Goal: Task Accomplishment & Management: Manage account settings

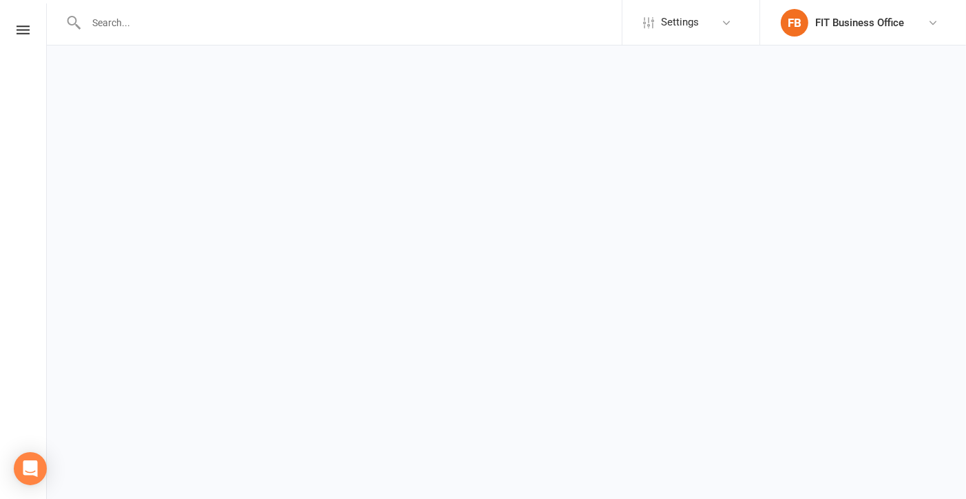
click at [30, 30] on link at bounding box center [23, 29] width 46 height 9
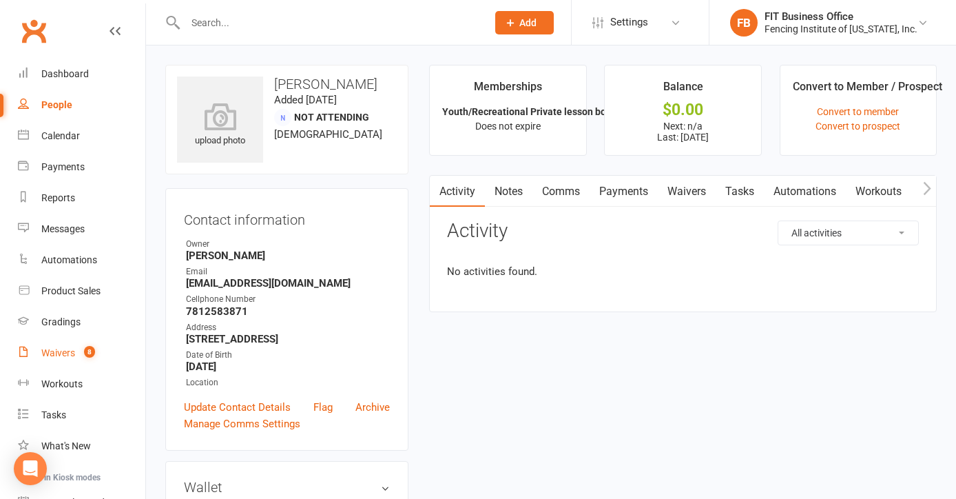
click at [63, 350] on div "Waivers" at bounding box center [58, 352] width 34 height 11
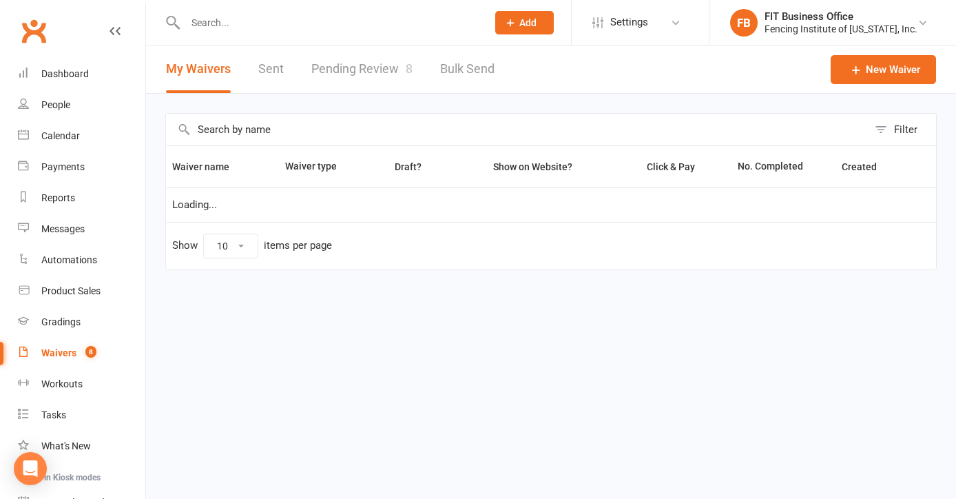
click at [63, 350] on div "Waivers" at bounding box center [58, 352] width 35 height 11
select select "100"
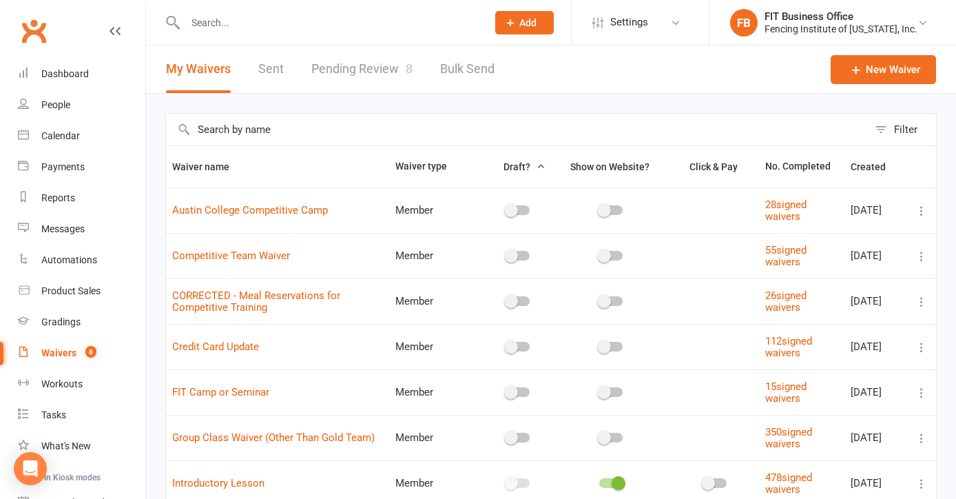
click at [372, 65] on link "Pending Review 8" at bounding box center [361, 69] width 101 height 48
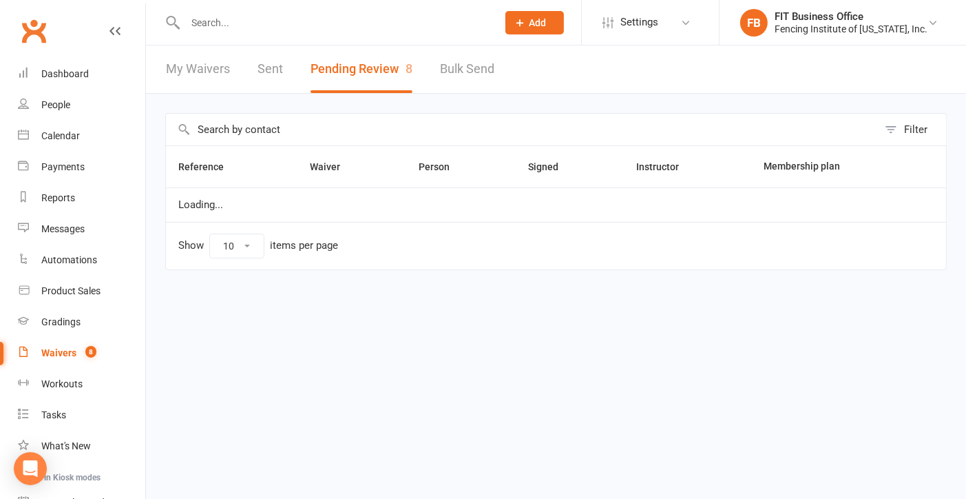
select select "100"
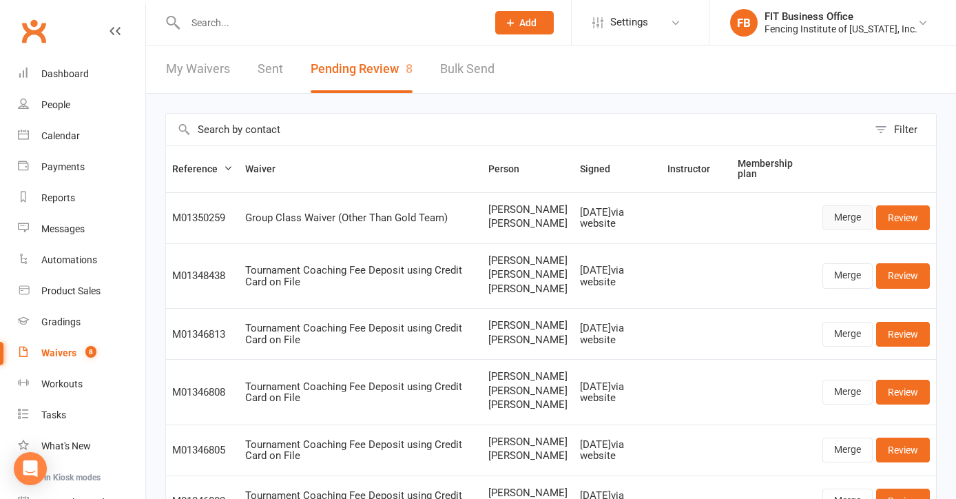
click at [849, 220] on link "Merge" at bounding box center [848, 217] width 50 height 25
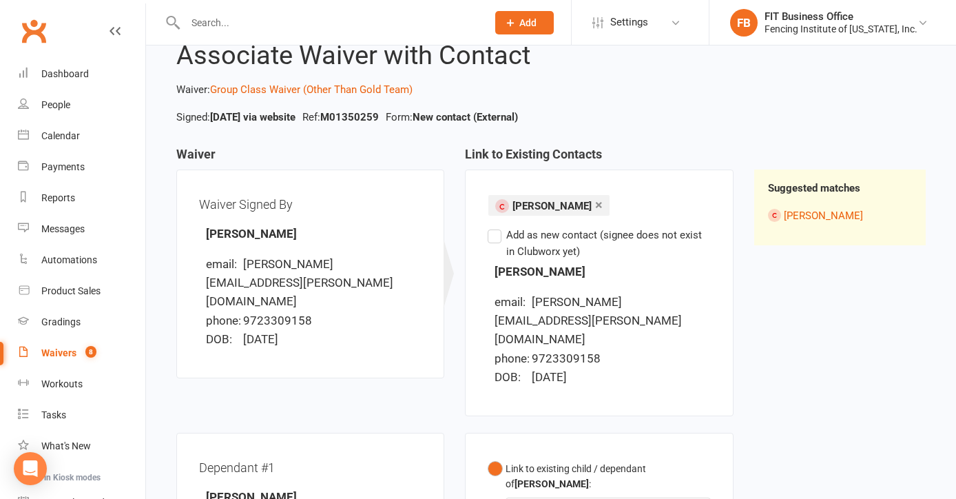
scroll to position [69, 0]
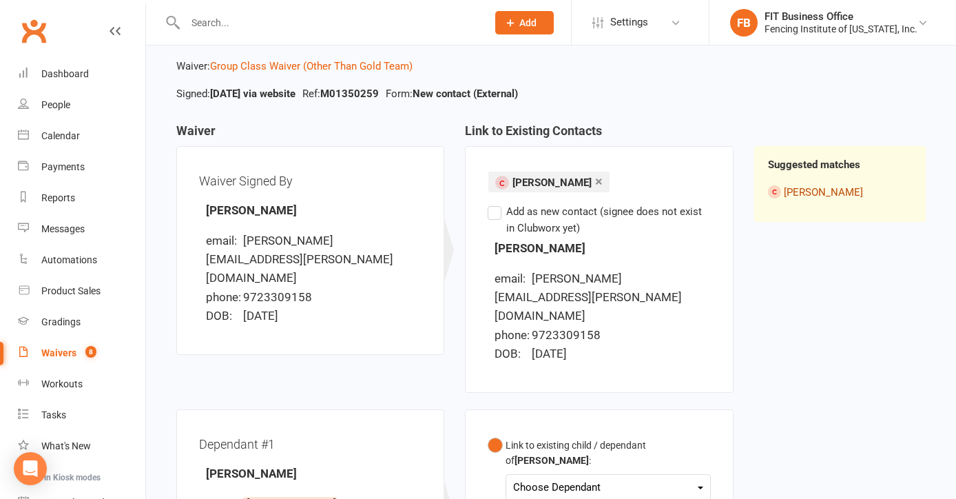
click at [830, 190] on link "Nicolas Baltzer" at bounding box center [823, 192] width 79 height 12
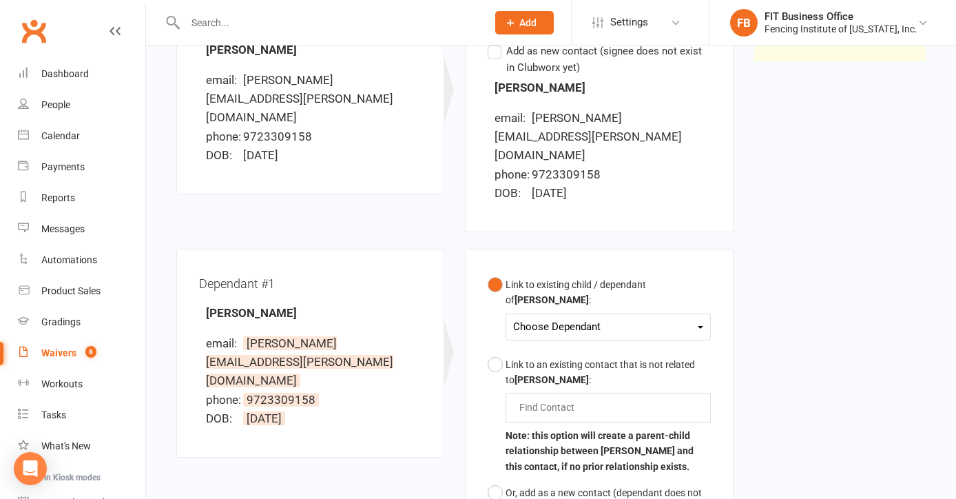
scroll to position [298, 0]
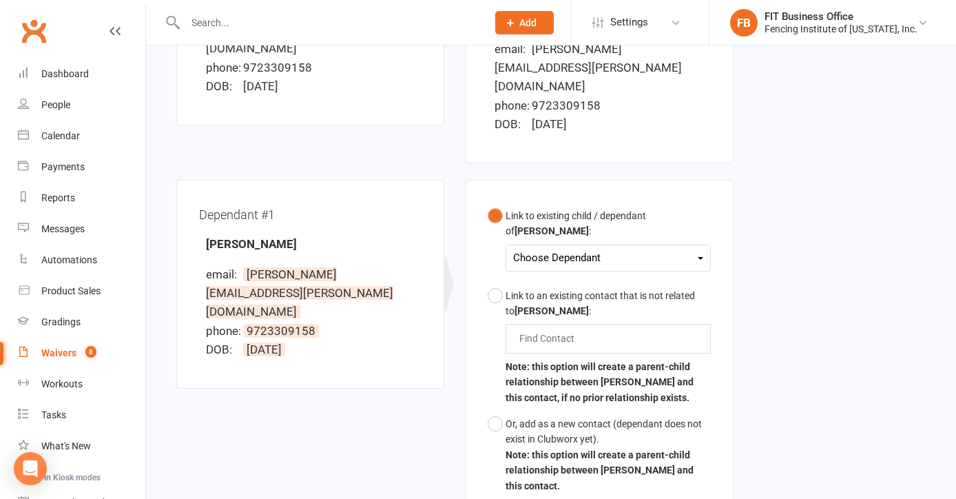
click at [639, 249] on div "Choose Dependant" at bounding box center [607, 258] width 189 height 19
click at [594, 276] on link "Lou Baltzer" at bounding box center [582, 291] width 136 height 30
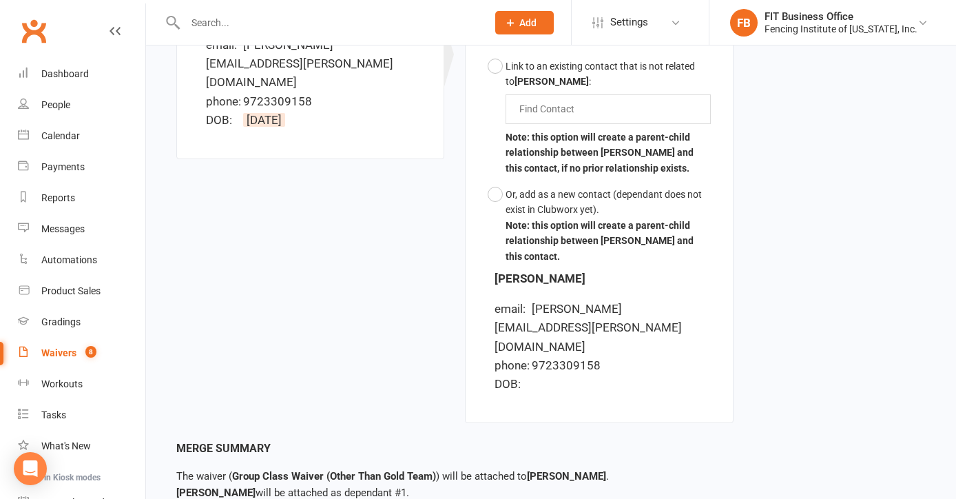
scroll to position [552, 0]
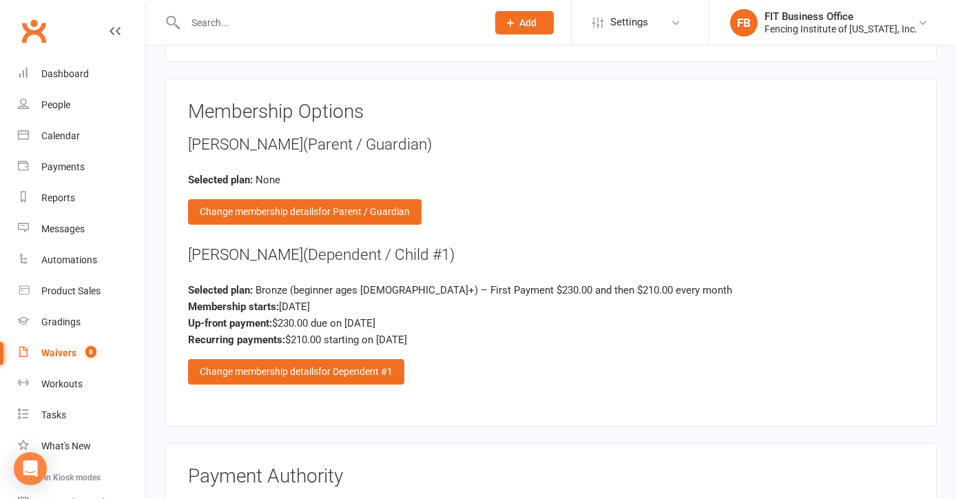
scroll to position [2227, 0]
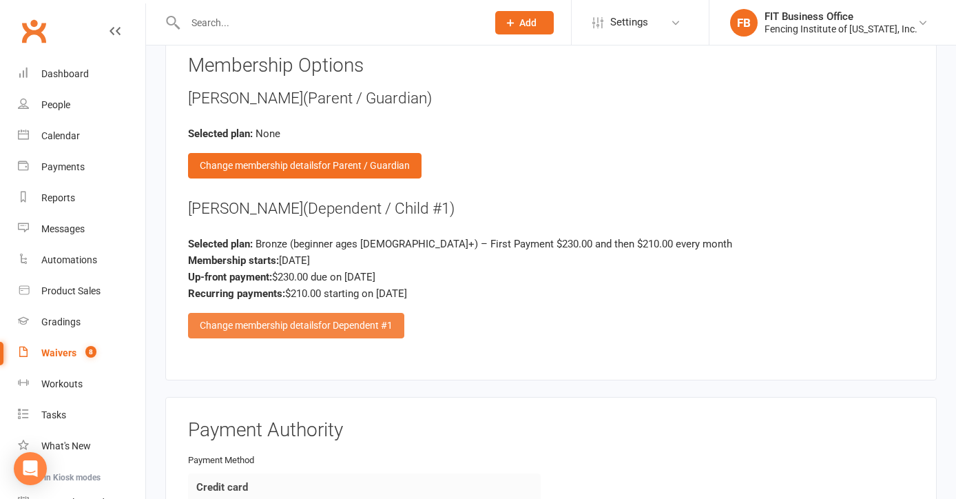
click at [276, 319] on div "Change membership details for Dependent #1" at bounding box center [296, 325] width 216 height 25
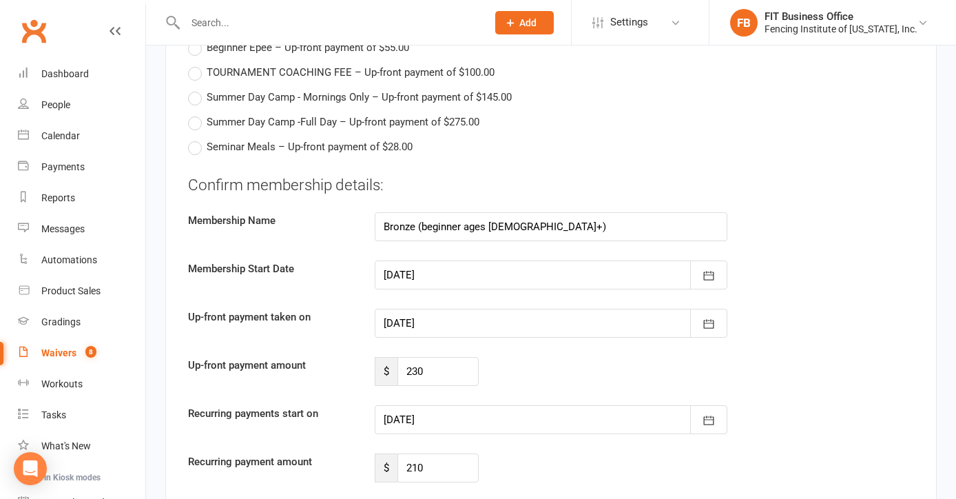
scroll to position [3192, 0]
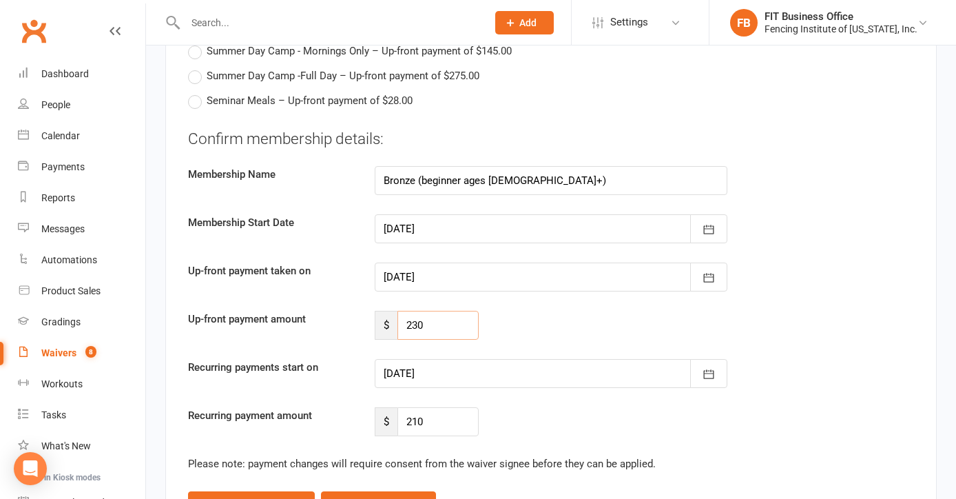
click at [449, 316] on input "230" at bounding box center [437, 325] width 81 height 29
drag, startPoint x: 449, startPoint y: 316, endPoint x: 383, endPoint y: 302, distance: 67.4
click at [383, 311] on div "$ 230" at bounding box center [427, 325] width 104 height 29
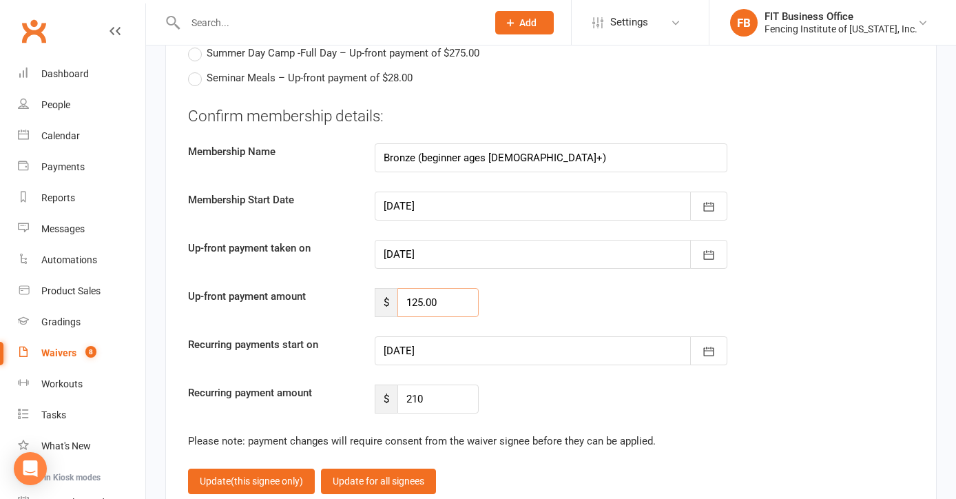
type input "125.00"
click at [474, 342] on div at bounding box center [551, 350] width 353 height 29
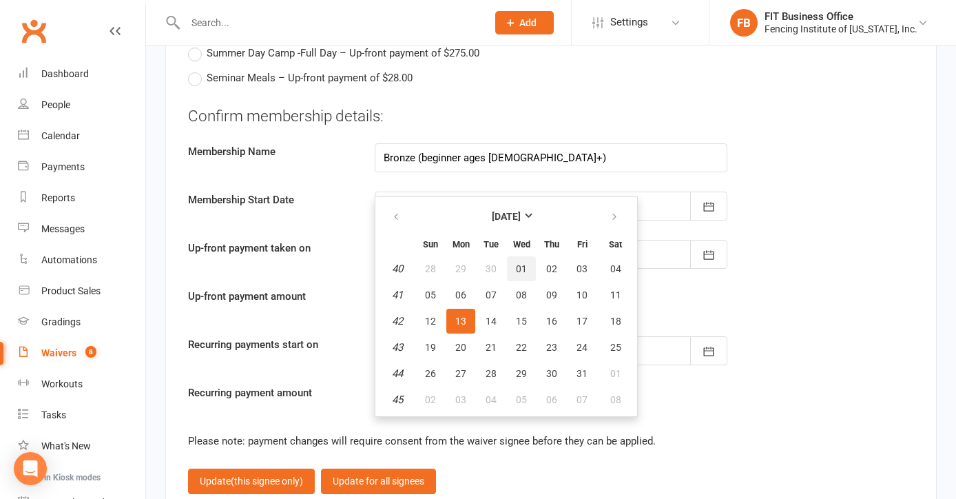
click at [522, 267] on button "01" at bounding box center [521, 268] width 29 height 25
type input "01 Oct 2025"
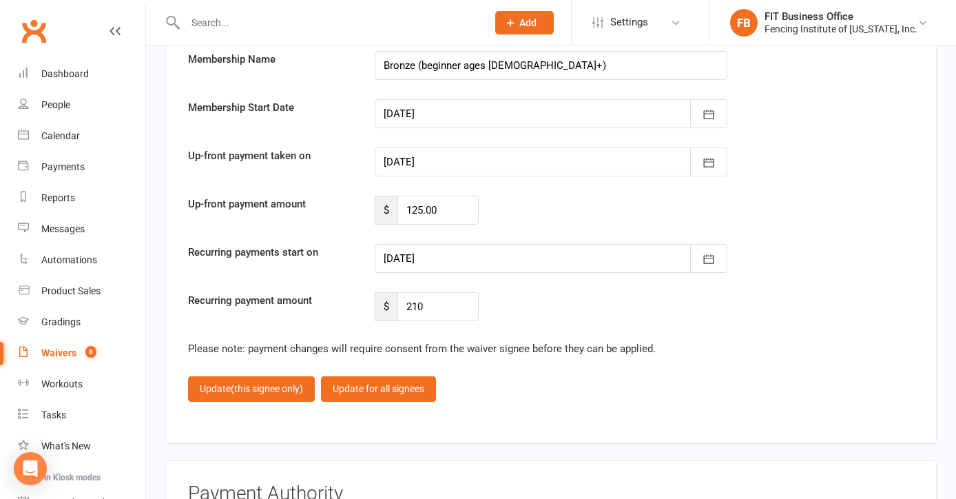
scroll to position [3329, 0]
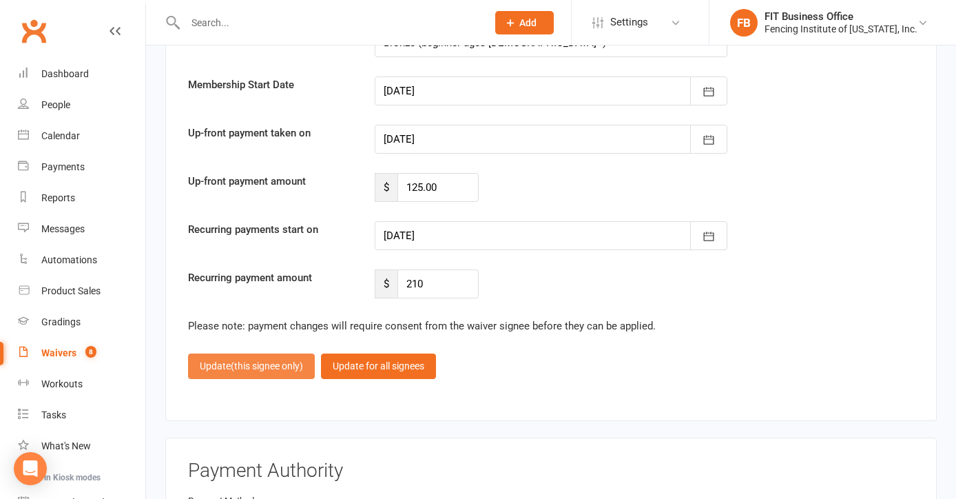
click at [234, 360] on span "(this signee only)" at bounding box center [267, 365] width 72 height 11
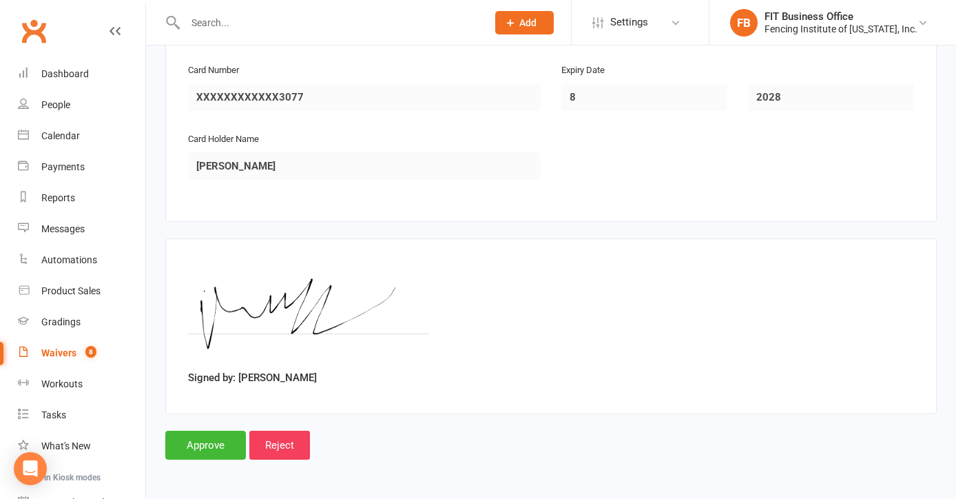
scroll to position [2676, 0]
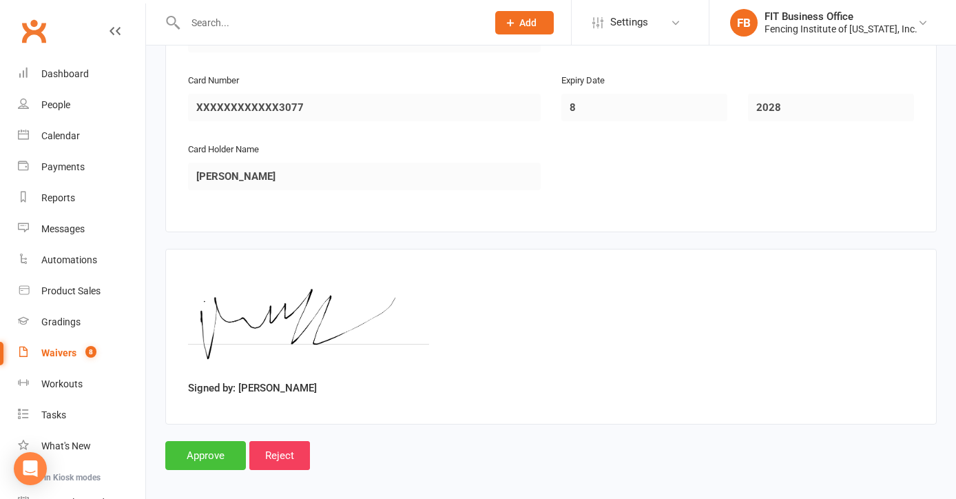
click at [205, 443] on input "Approve" at bounding box center [205, 455] width 81 height 29
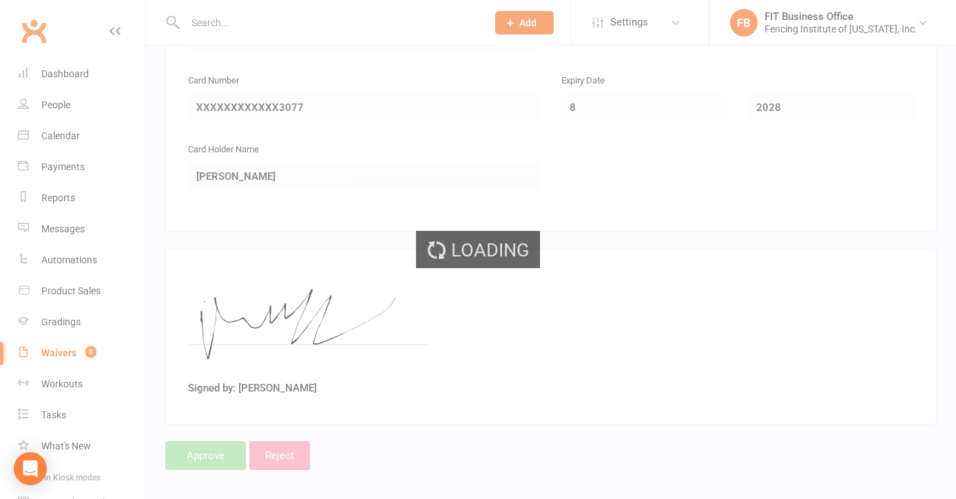
select select "100"
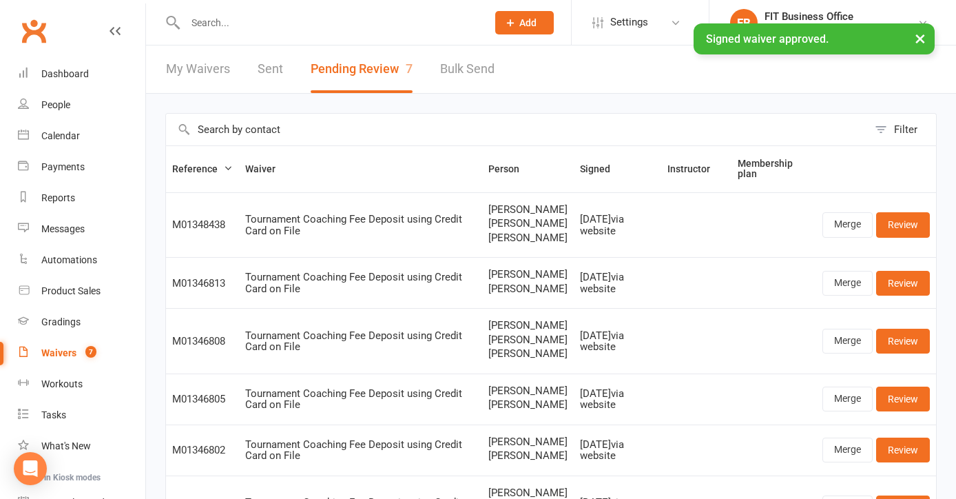
click at [200, 23] on div "× Signed waiver approved." at bounding box center [469, 23] width 938 height 0
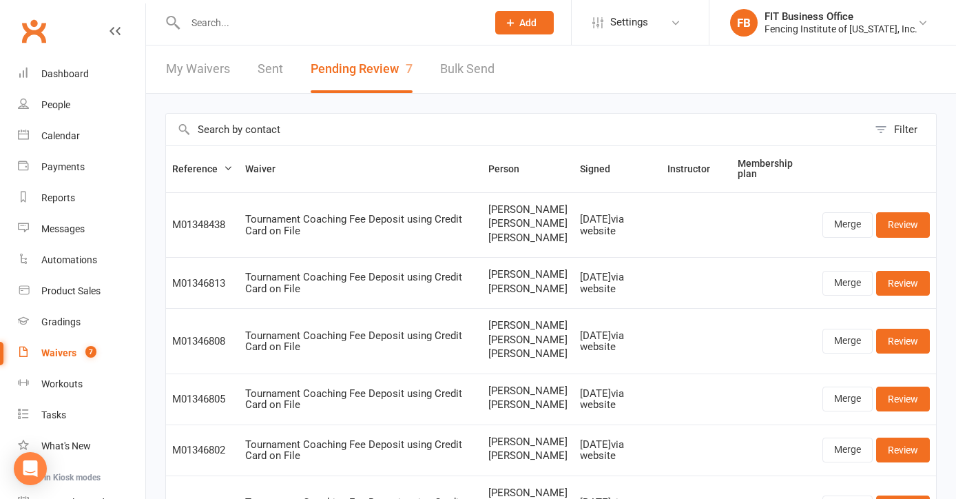
click at [237, 17] on input "text" at bounding box center [329, 22] width 296 height 19
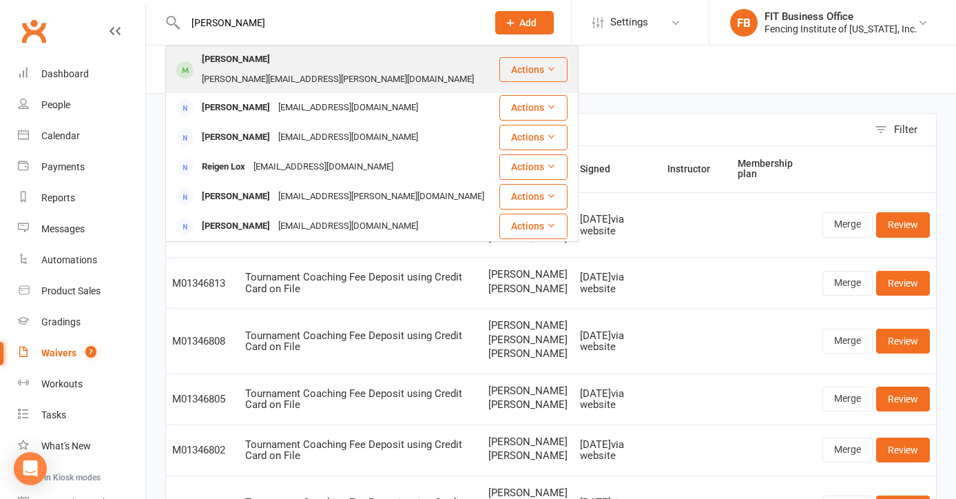
type input "lou"
click at [248, 67] on div "Lou Baltzer" at bounding box center [236, 60] width 76 height 20
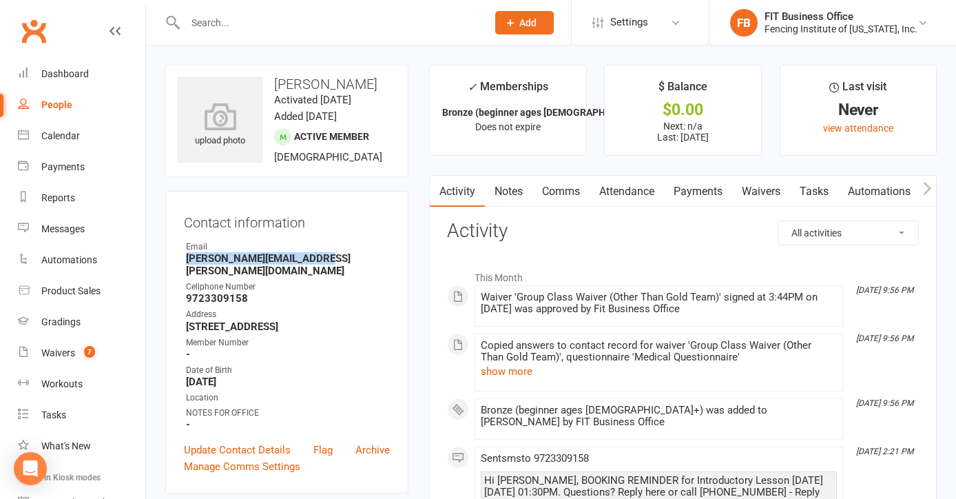
drag, startPoint x: 313, startPoint y: 273, endPoint x: 177, endPoint y: 276, distance: 135.7
click at [177, 276] on div "Contact information Owner Email nicolas.baltzer@gmail.com Cellphone Number 9723…" at bounding box center [286, 342] width 243 height 302
drag, startPoint x: 177, startPoint y: 276, endPoint x: 218, endPoint y: 275, distance: 41.3
copy strong "nicolas.baltzer@gmail.com"
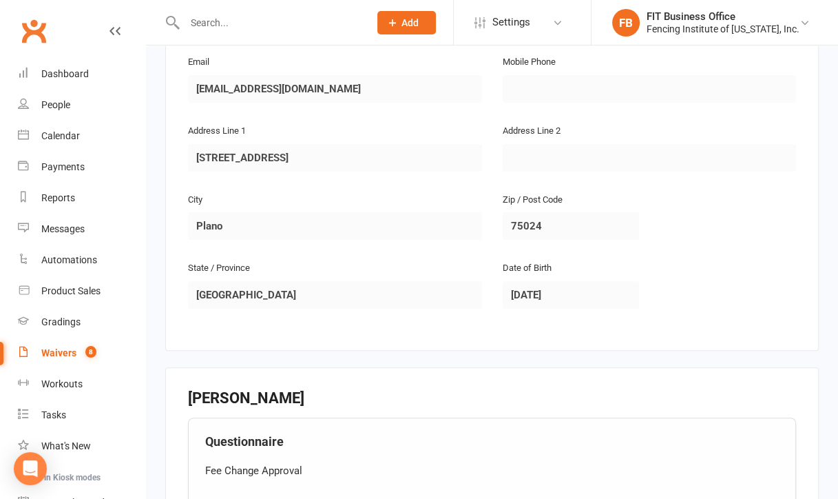
scroll to position [252, 0]
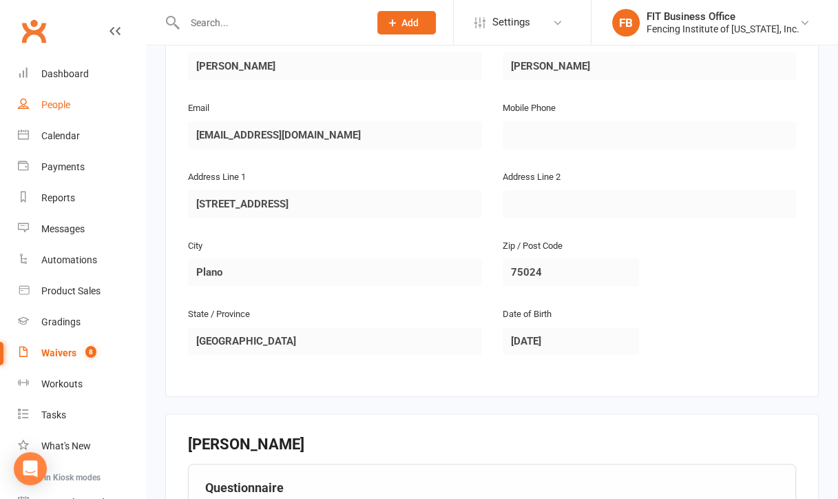
click at [61, 110] on div "People" at bounding box center [55, 104] width 29 height 11
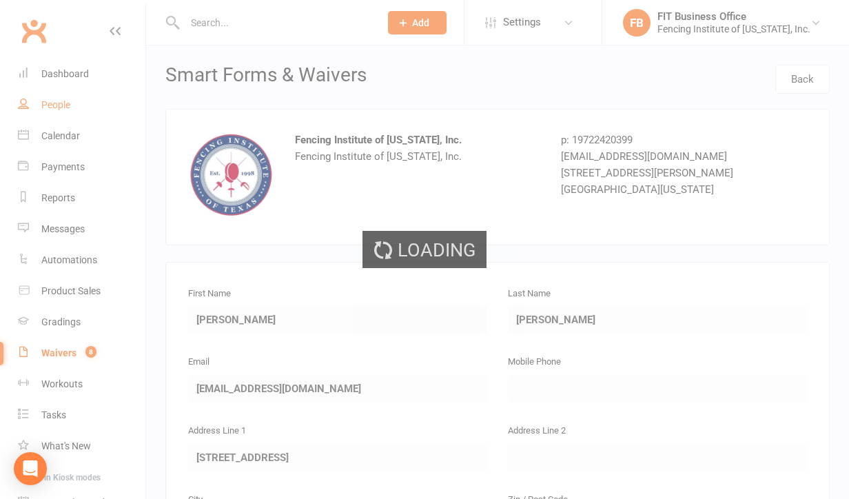
select select "100"
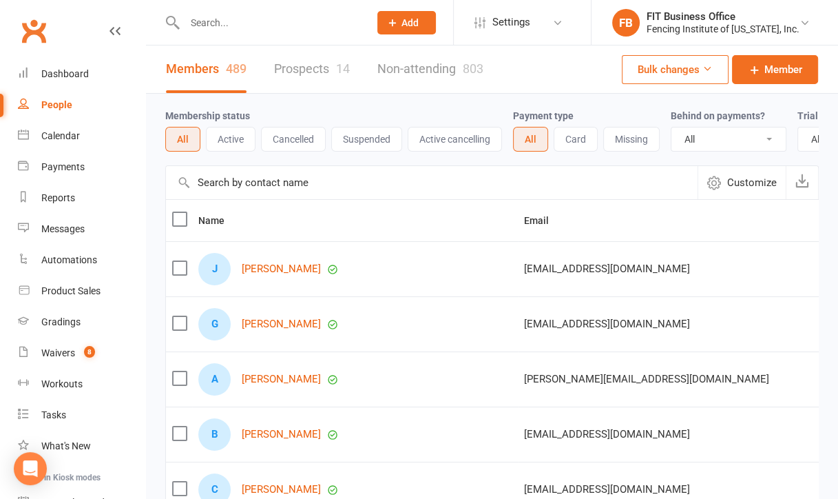
click at [219, 27] on input "text" at bounding box center [269, 22] width 179 height 19
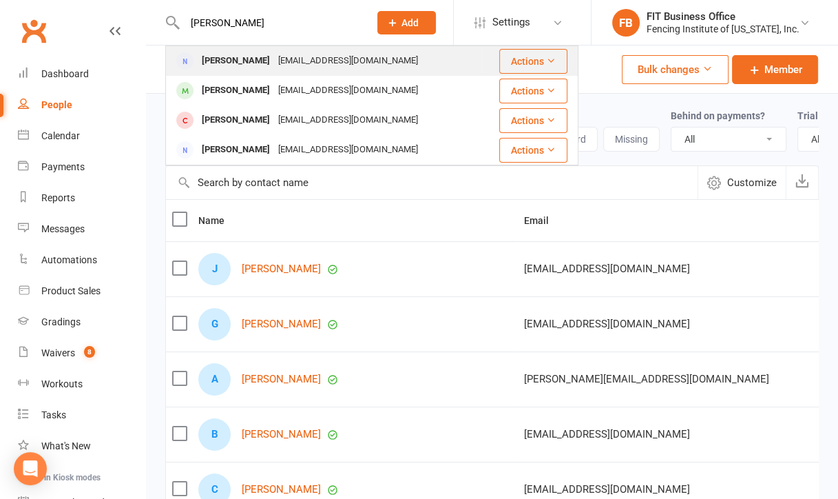
type input "varsha"
click at [244, 55] on div "[PERSON_NAME]" at bounding box center [236, 61] width 76 height 20
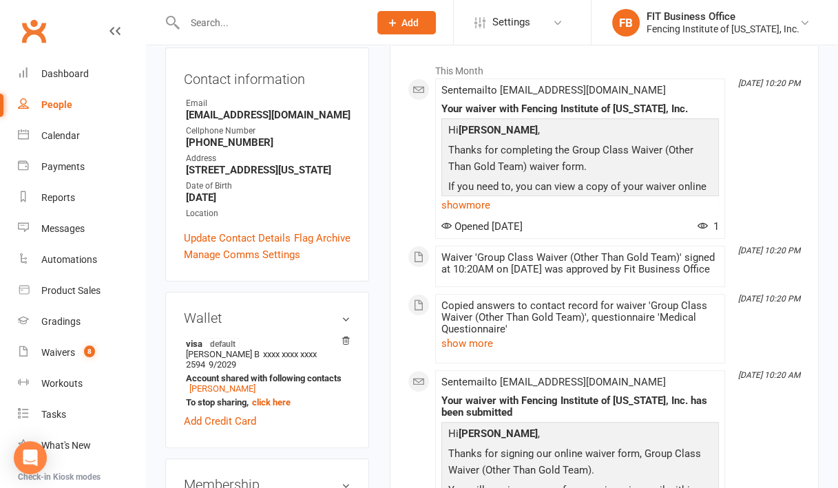
scroll to position [229, 0]
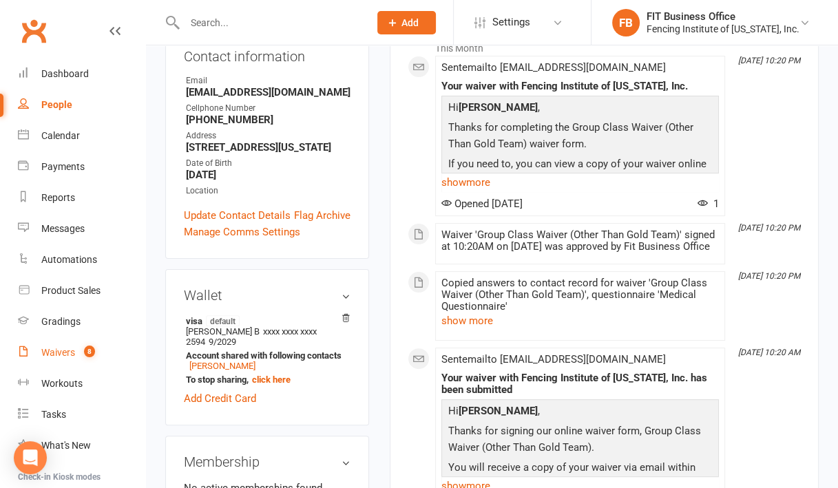
click at [56, 349] on div "Waivers" at bounding box center [58, 352] width 34 height 11
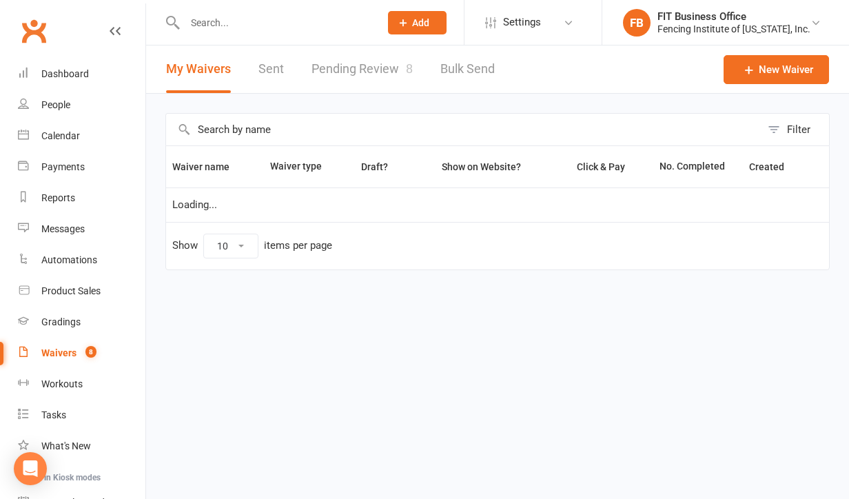
select select "100"
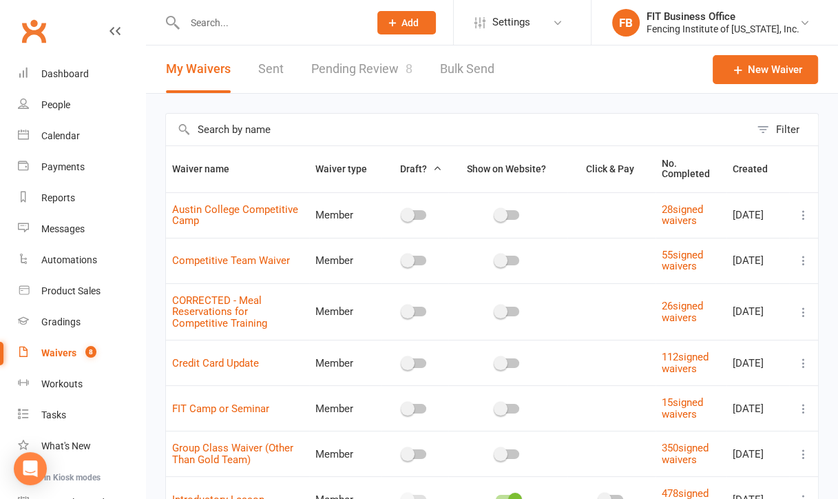
click at [379, 65] on link "Pending Review 8" at bounding box center [361, 69] width 101 height 48
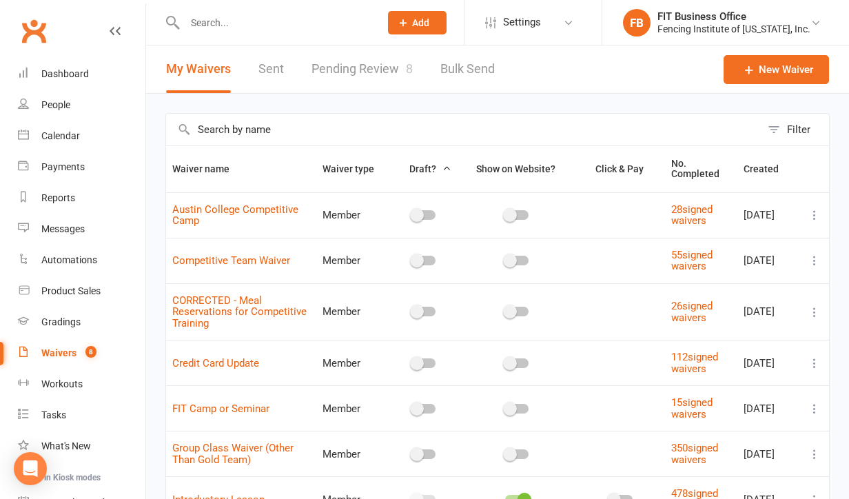
select select "100"
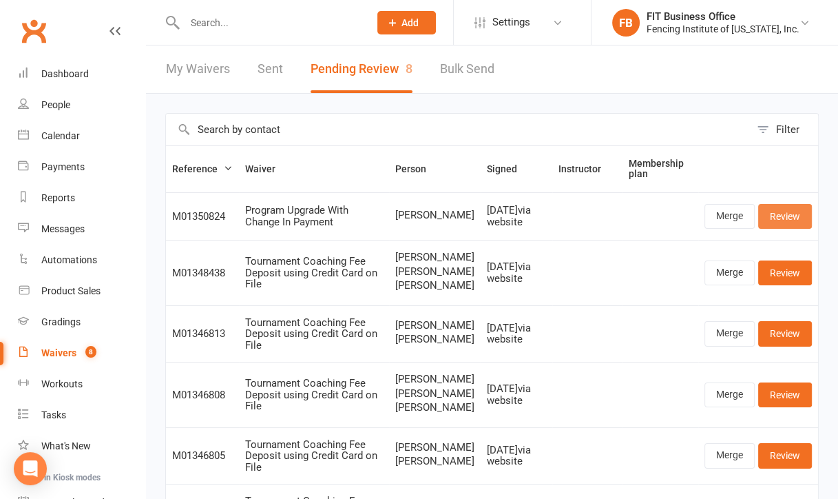
click at [619, 213] on link "Review" at bounding box center [785, 216] width 54 height 25
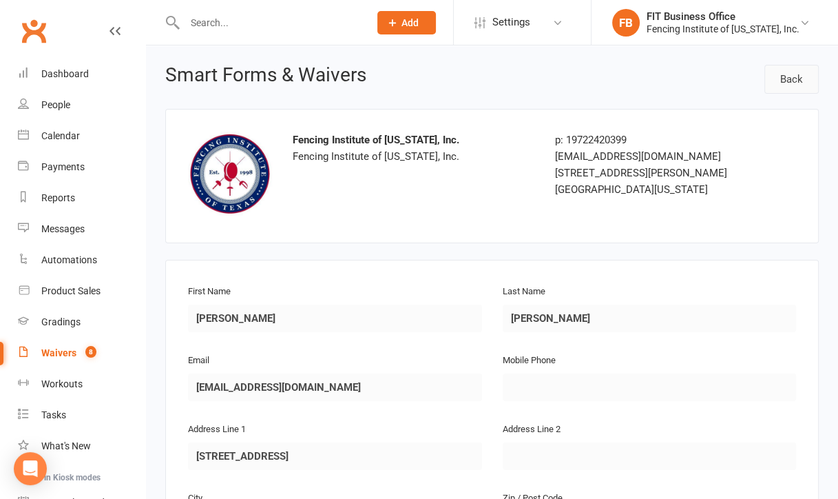
click at [619, 82] on link "Back" at bounding box center [792, 79] width 54 height 29
select select "100"
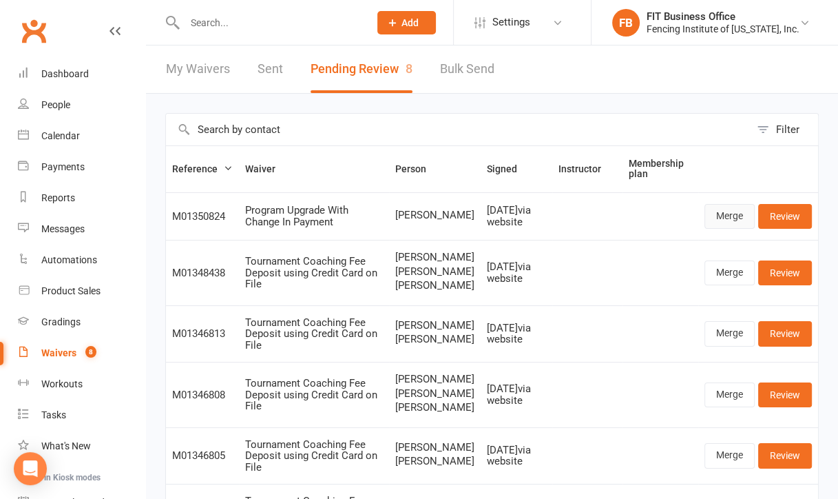
click at [619, 213] on link "Merge" at bounding box center [730, 216] width 50 height 25
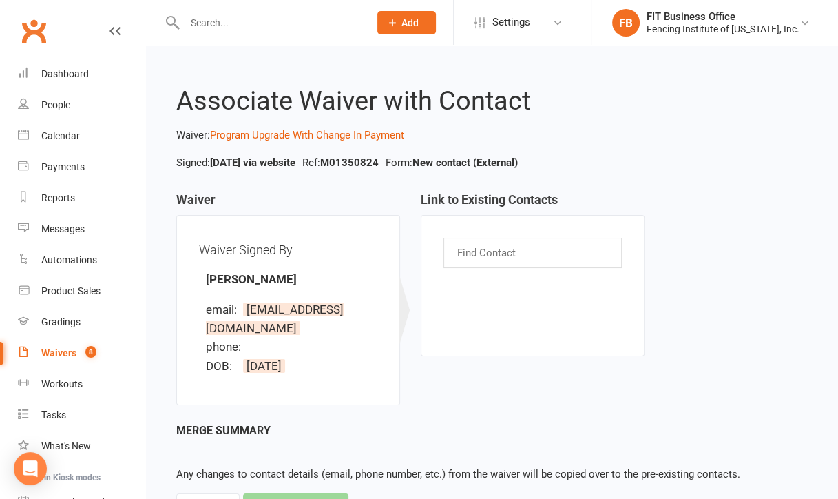
click at [68, 349] on div "Waivers" at bounding box center [58, 352] width 35 height 11
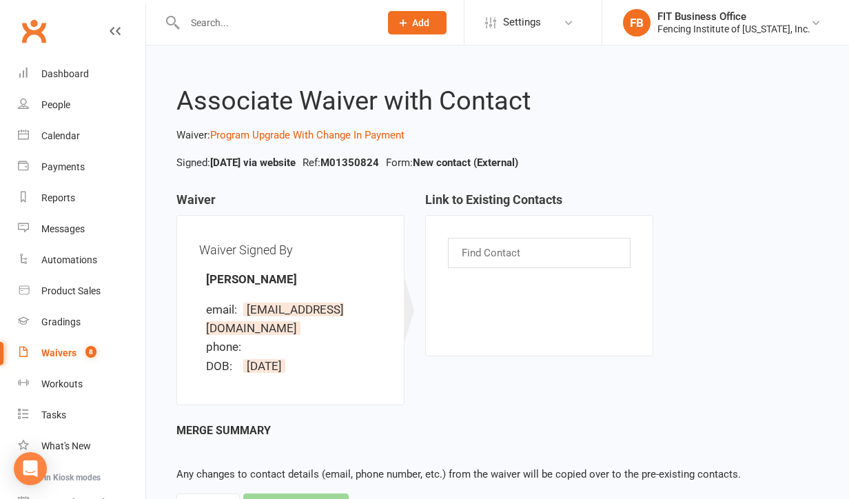
select select "100"
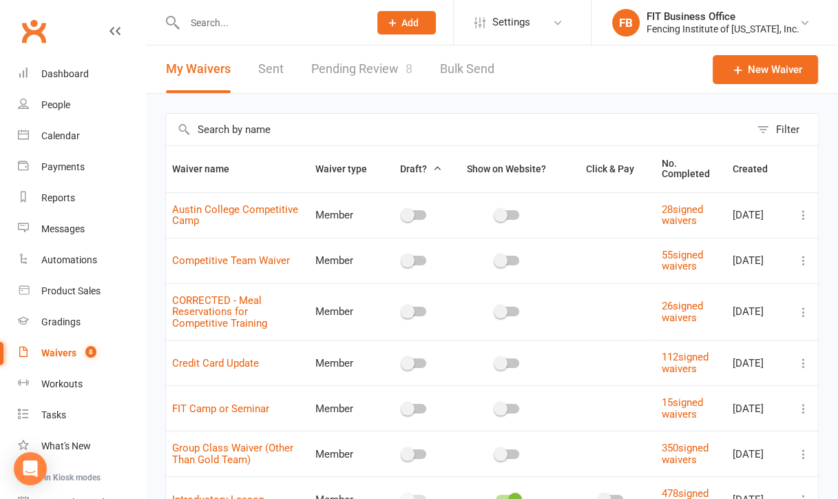
click at [364, 68] on link "Pending Review 8" at bounding box center [361, 69] width 101 height 48
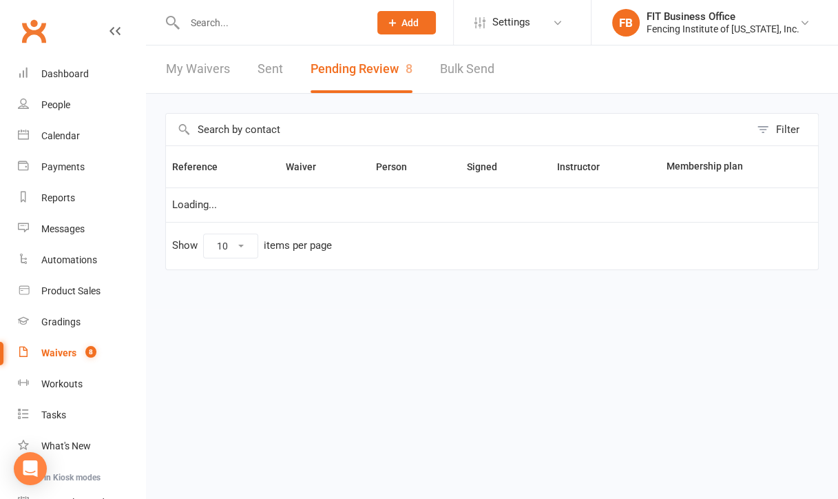
select select "100"
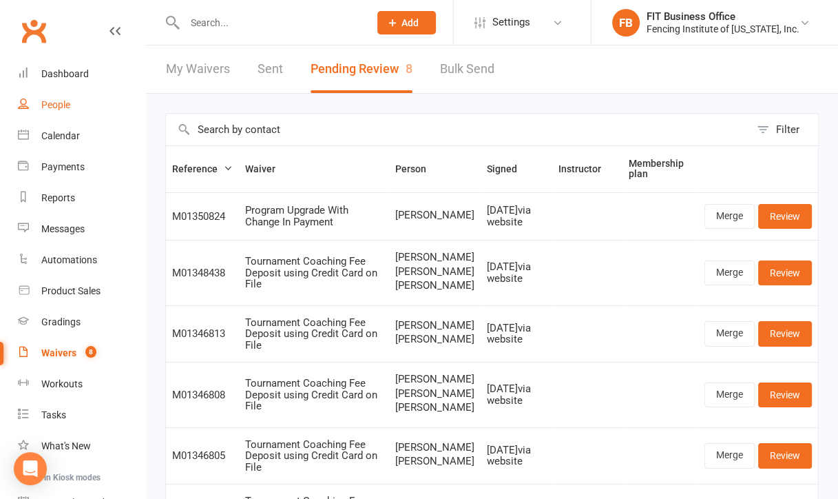
click at [57, 106] on div "People" at bounding box center [55, 104] width 29 height 11
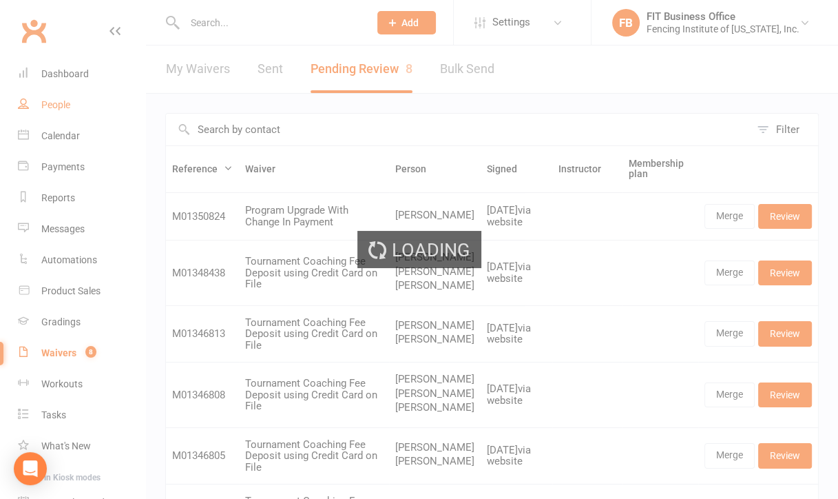
select select "100"
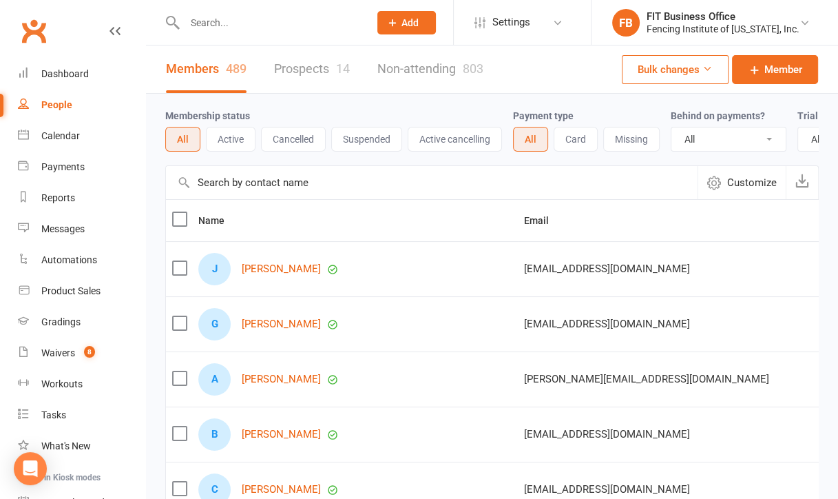
click at [223, 23] on input "text" at bounding box center [269, 22] width 179 height 19
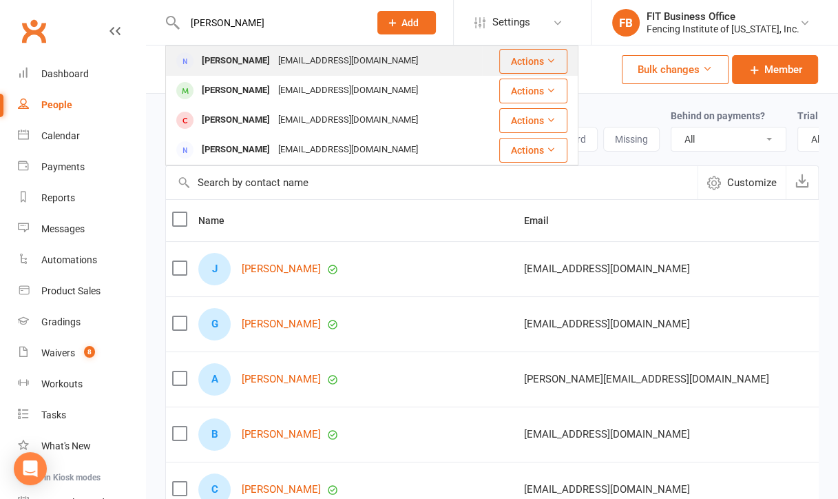
type input "varsha"
click at [322, 56] on div "varsha7@yahoo.com" at bounding box center [348, 61] width 148 height 20
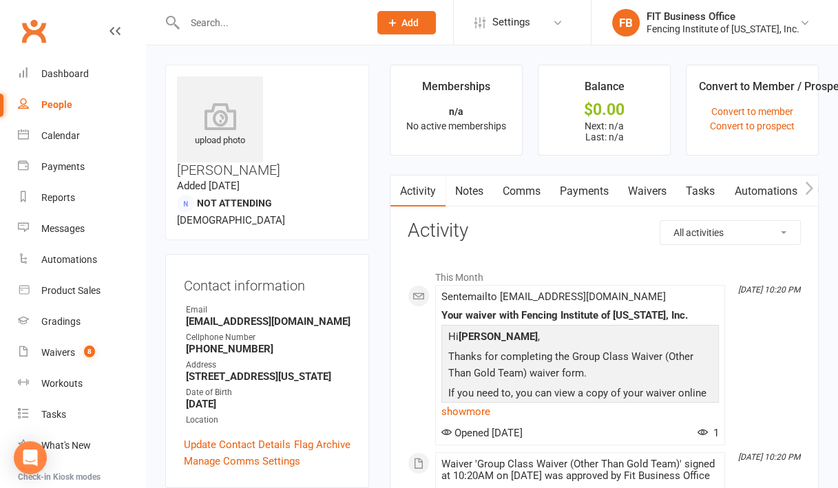
scroll to position [23, 0]
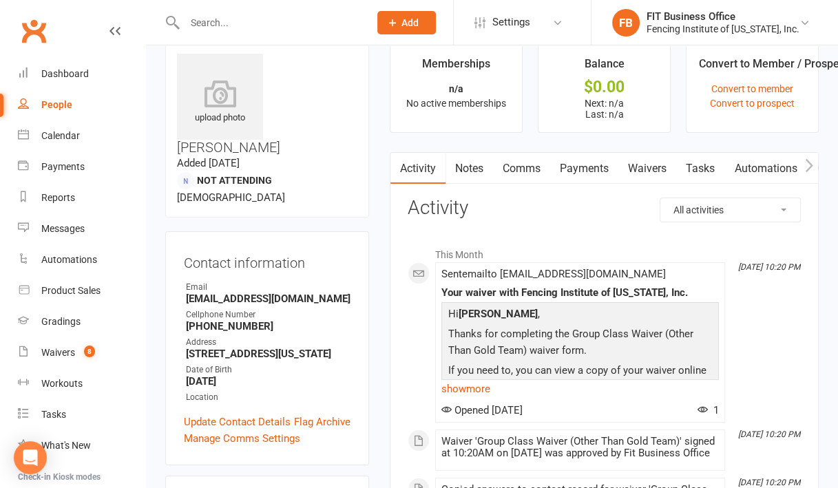
drag, startPoint x: 285, startPoint y: 258, endPoint x: 208, endPoint y: 250, distance: 76.9
click at [208, 281] on li "Email varsha7@yahoo.com" at bounding box center [267, 293] width 167 height 24
drag, startPoint x: 208, startPoint y: 250, endPoint x: 233, endPoint y: 261, distance: 27.1
copy li "varsha7@yahoo.com"
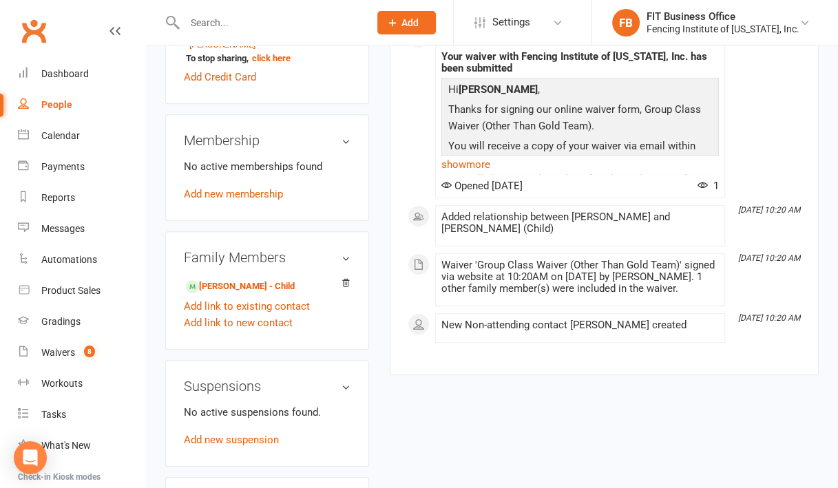
scroll to position [574, 0]
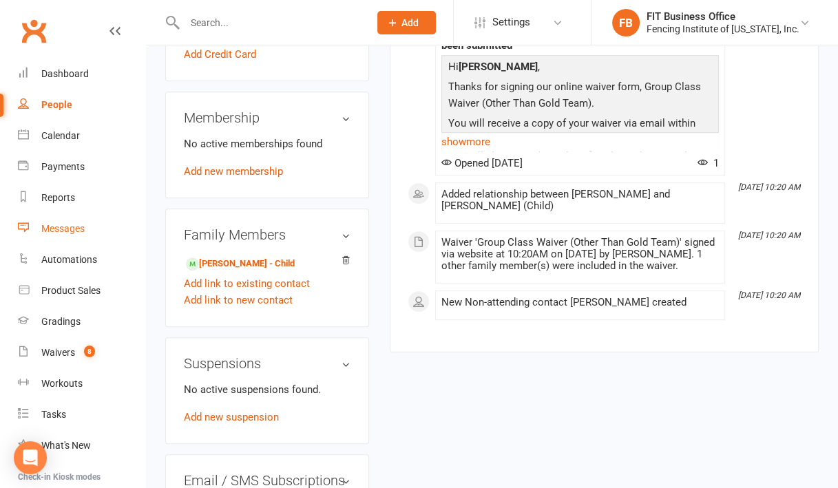
click at [67, 234] on div "Messages" at bounding box center [62, 228] width 43 height 11
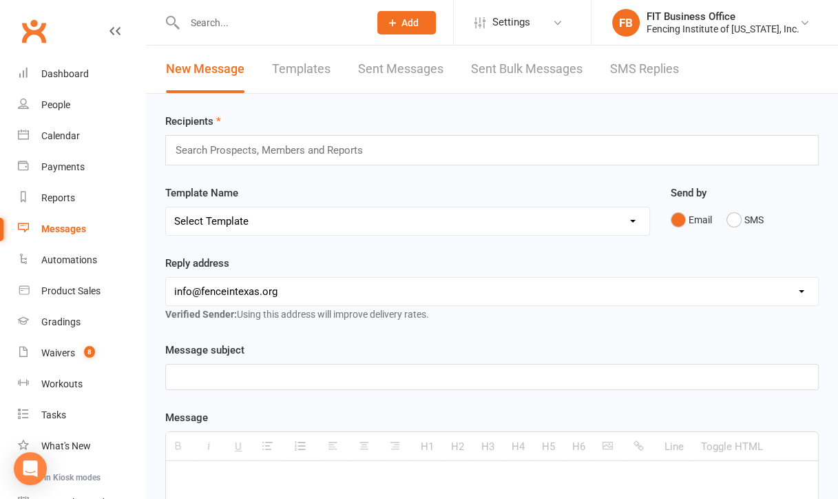
scroll to position [45, 0]
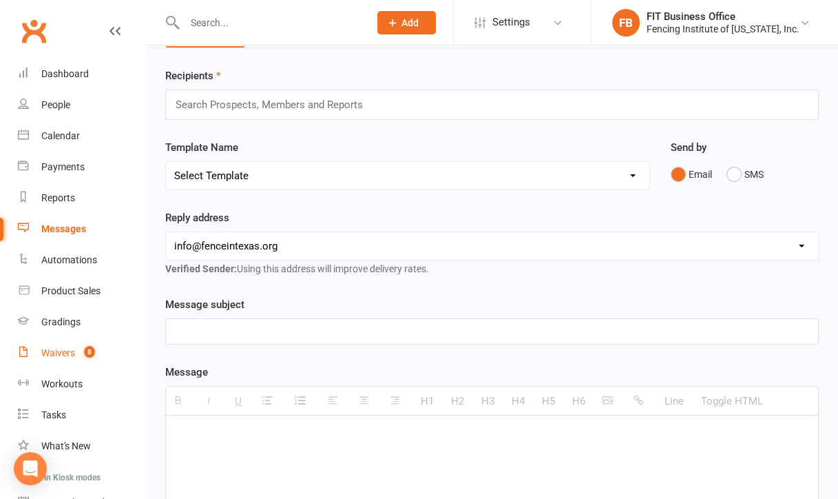
click at [74, 351] on div "Waivers" at bounding box center [58, 352] width 34 height 11
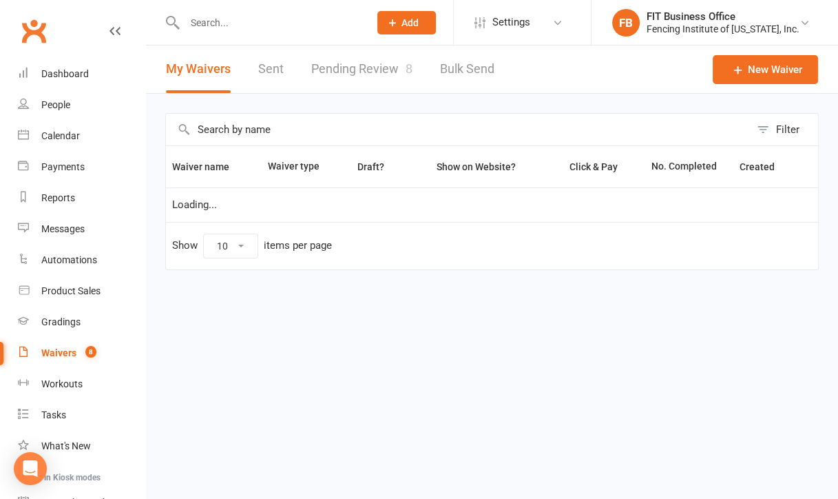
select select "100"
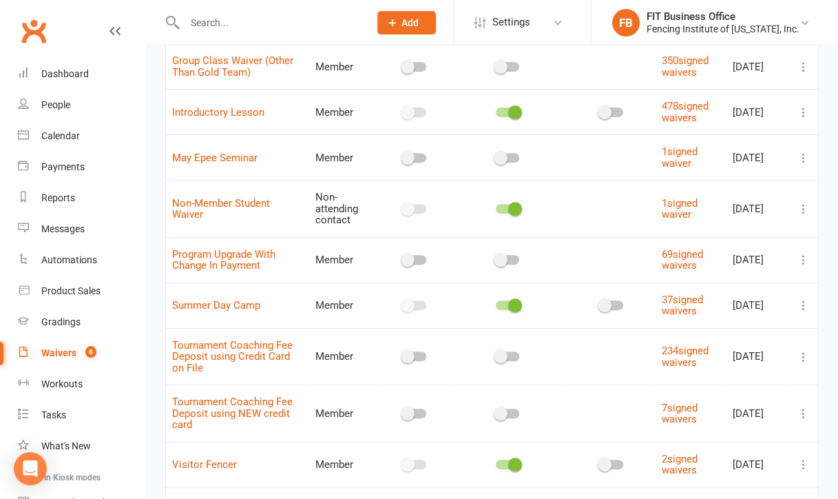
scroll to position [364, 0]
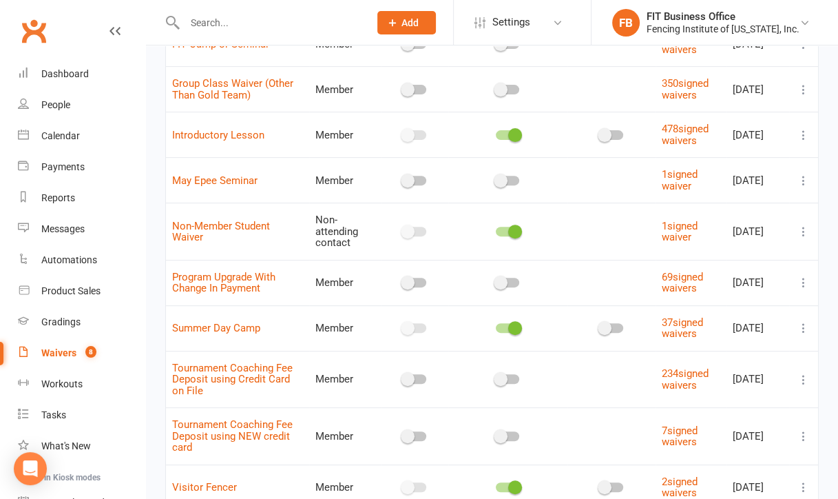
click at [619, 280] on icon at bounding box center [804, 283] width 14 height 14
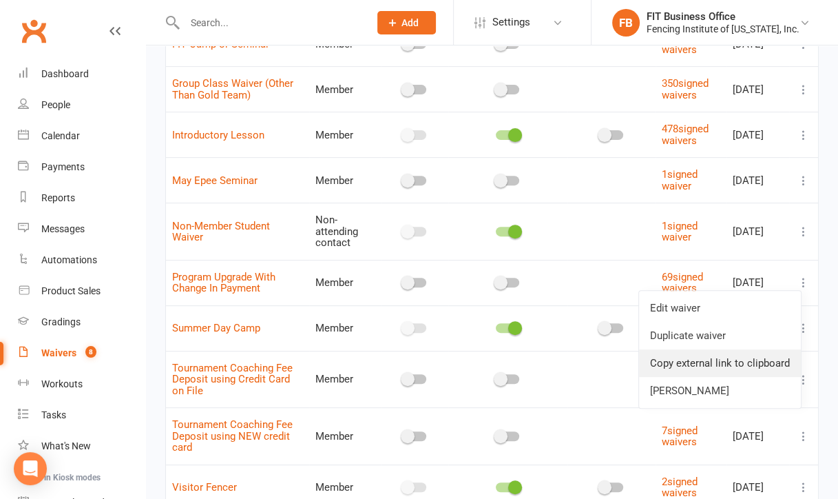
click at [619, 357] on link "Copy external link to clipboard" at bounding box center [720, 363] width 162 height 28
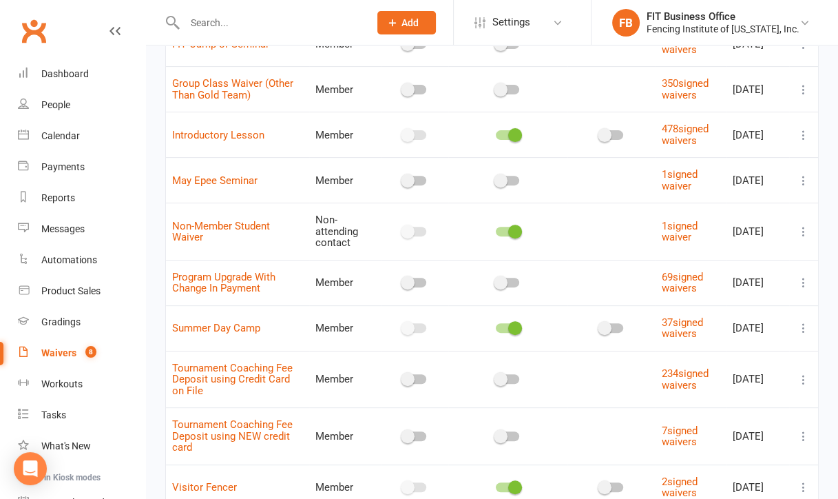
click at [619, 277] on icon at bounding box center [804, 283] width 14 height 14
click at [262, 274] on link "Program Upgrade With Change In Payment" at bounding box center [223, 283] width 103 height 24
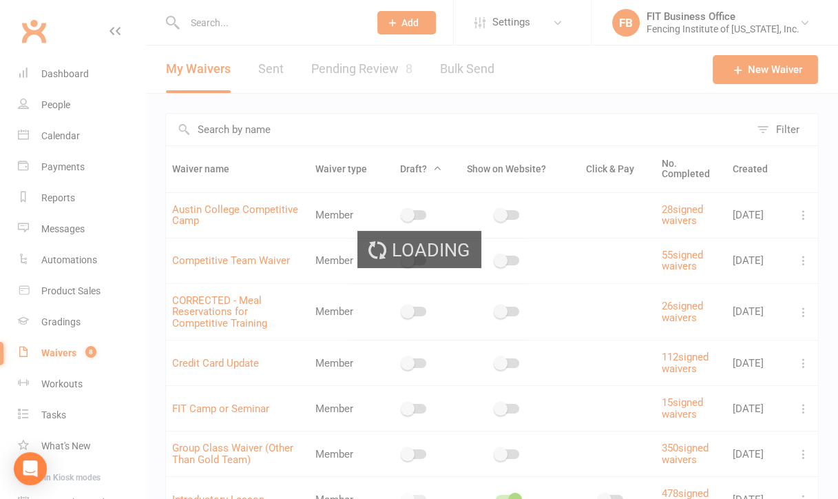
select select "applies_to_all_signees"
select select "copy_answers_for_all_signees"
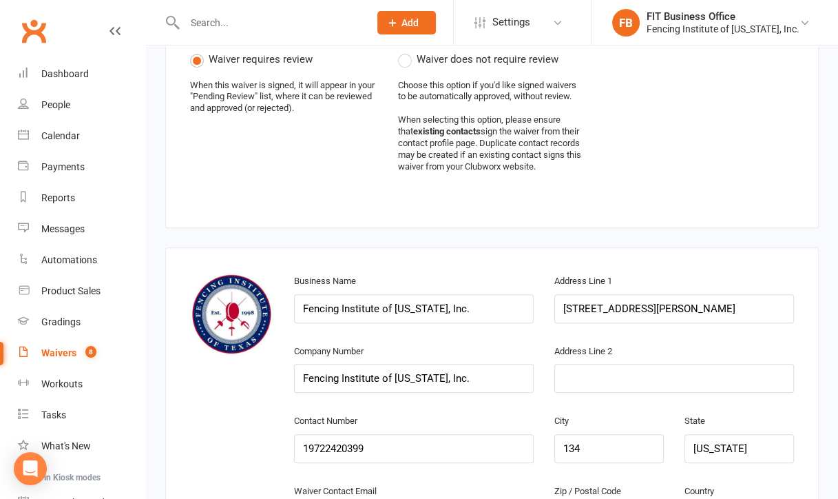
scroll to position [597, 0]
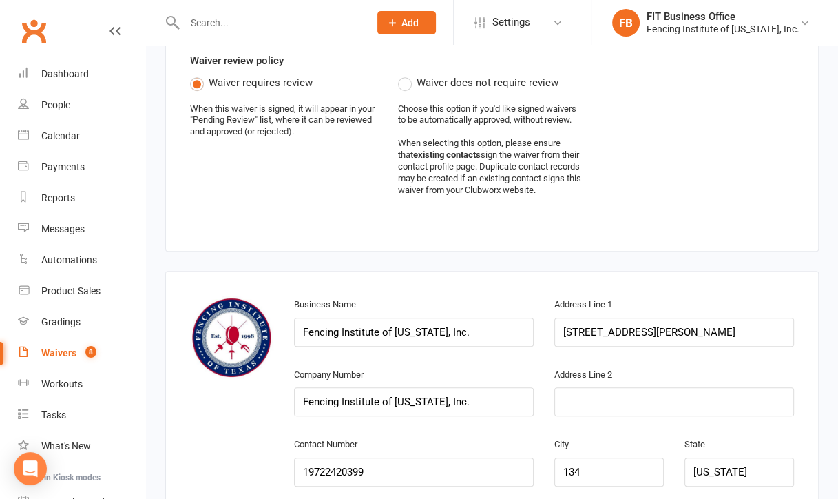
select select "100"
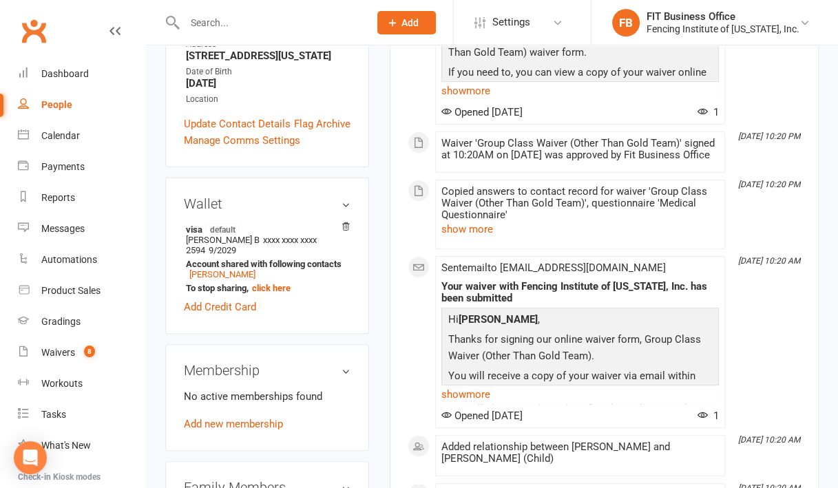
scroll to position [344, 0]
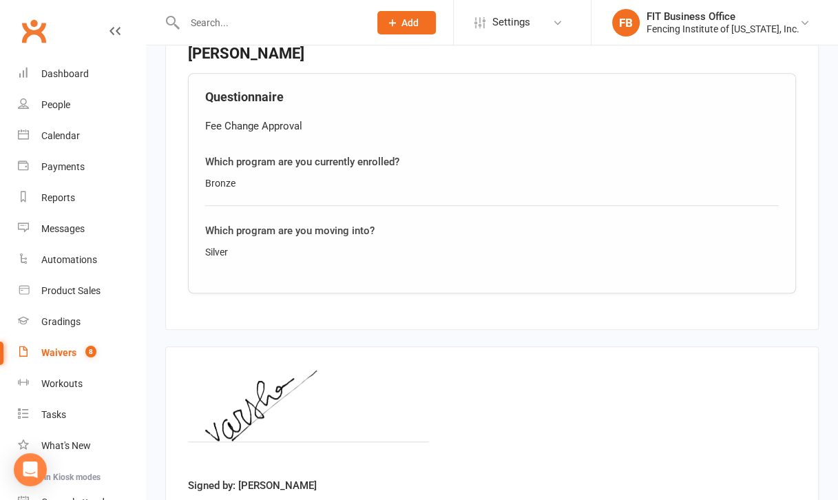
scroll to position [745, 0]
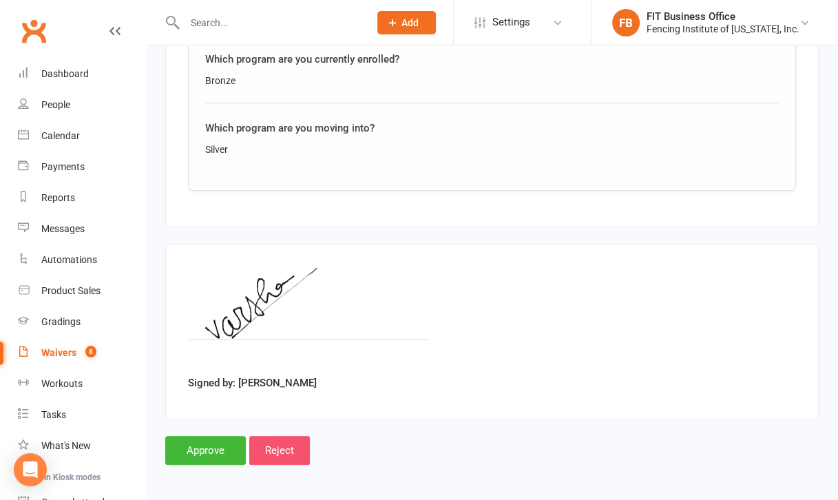
click at [278, 444] on input "Reject" at bounding box center [279, 450] width 61 height 29
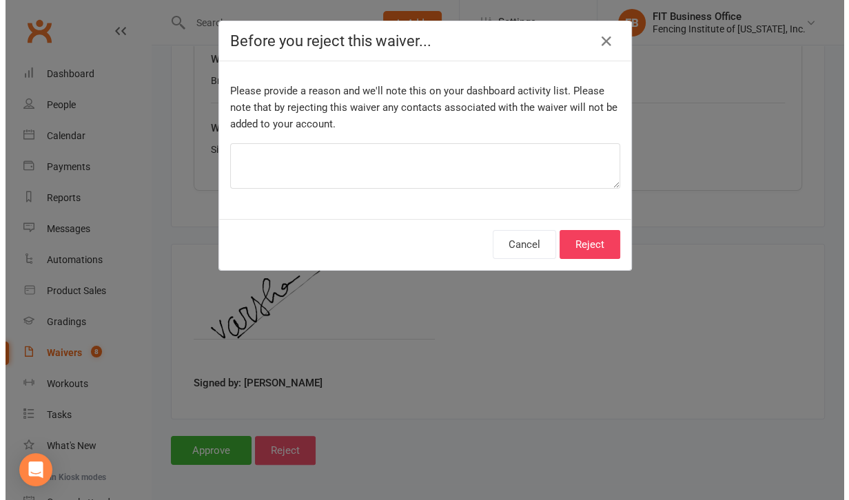
scroll to position [747, 0]
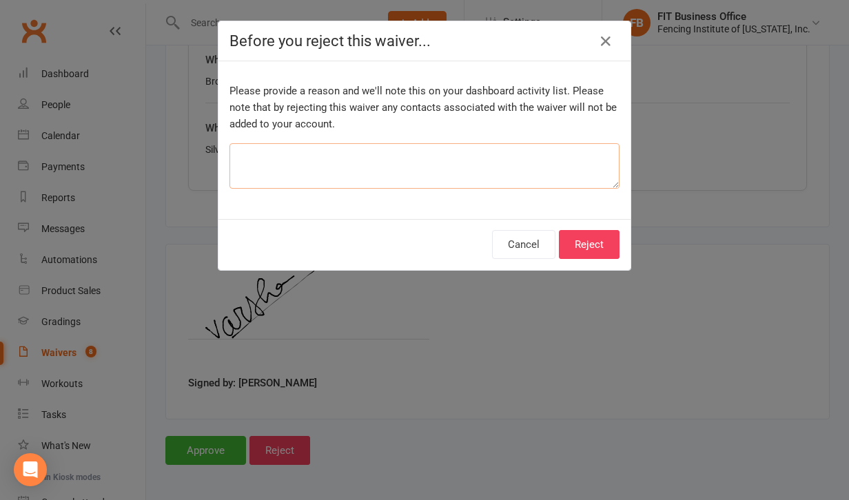
click at [422, 165] on textarea at bounding box center [424, 165] width 390 height 45
type textarea "Needs to redo with dependent information"
click at [581, 236] on button "Reject" at bounding box center [589, 244] width 61 height 29
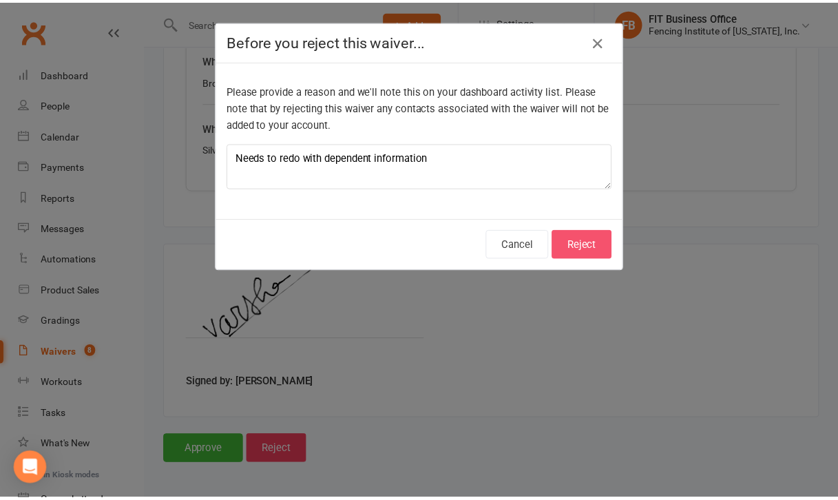
scroll to position [745, 0]
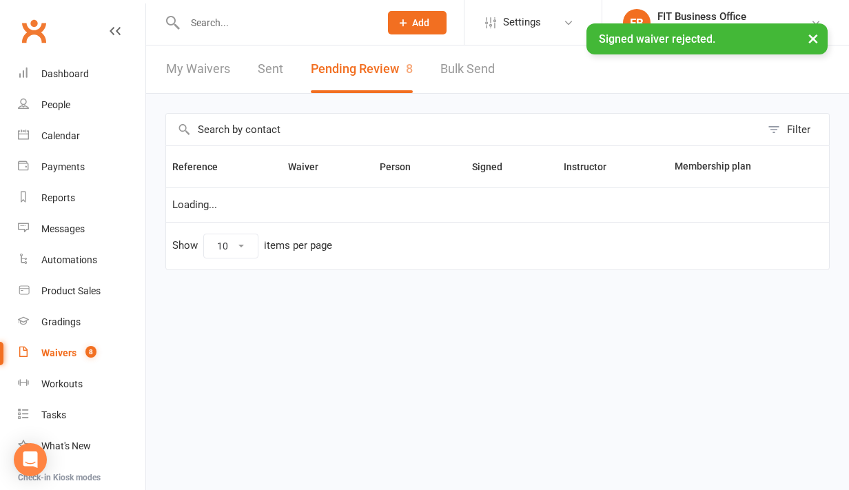
select select "100"
